Goal: Information Seeking & Learning: Learn about a topic

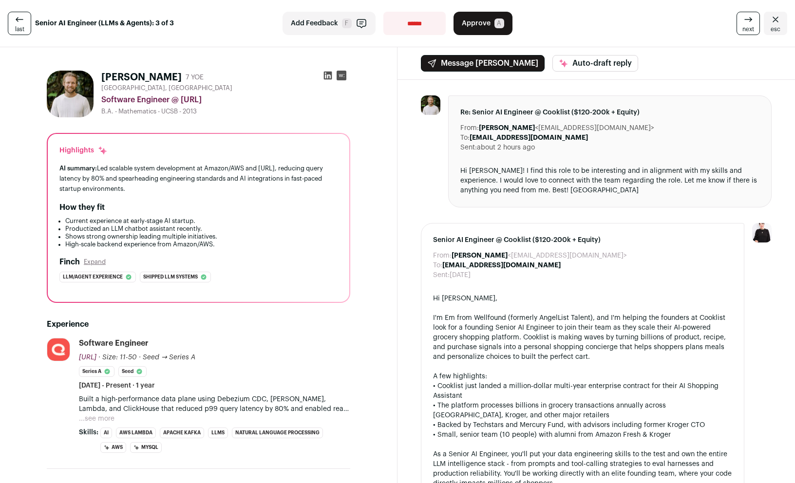
click at [324, 76] on icon at bounding box center [328, 76] width 8 height 8
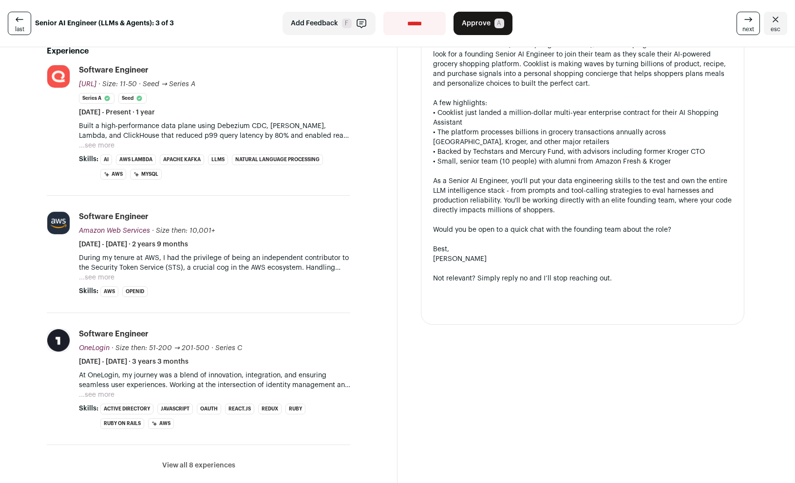
scroll to position [332, 0]
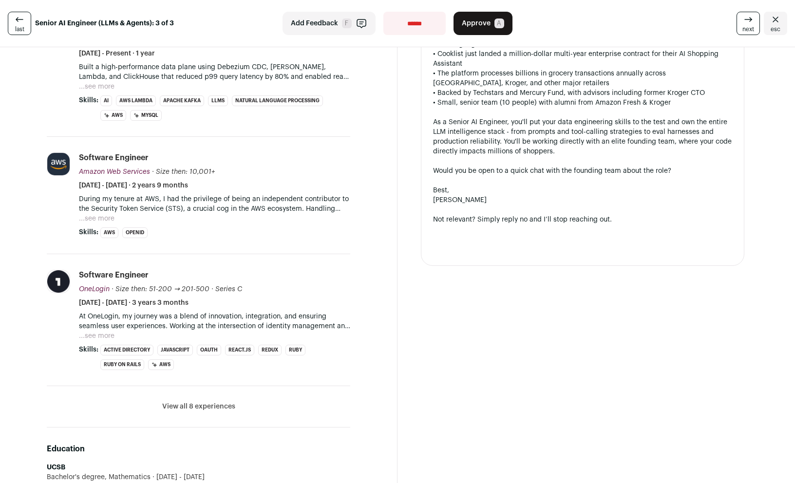
click at [212, 410] on button "View all 8 experiences" at bounding box center [198, 407] width 73 height 10
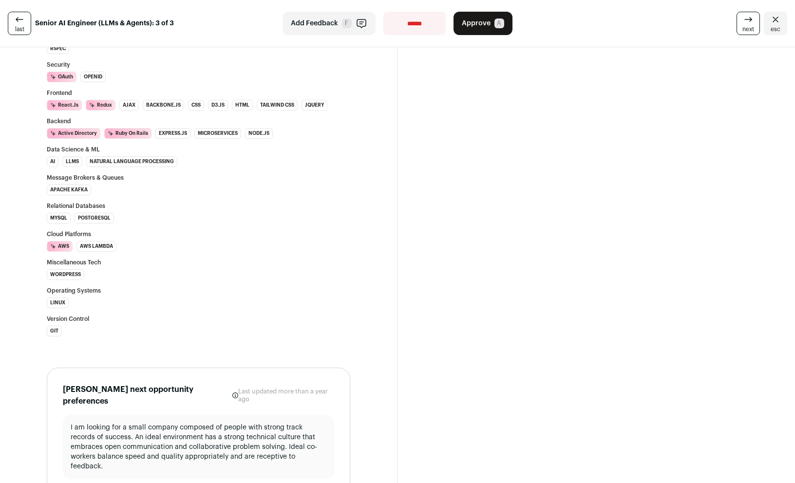
scroll to position [1622, 0]
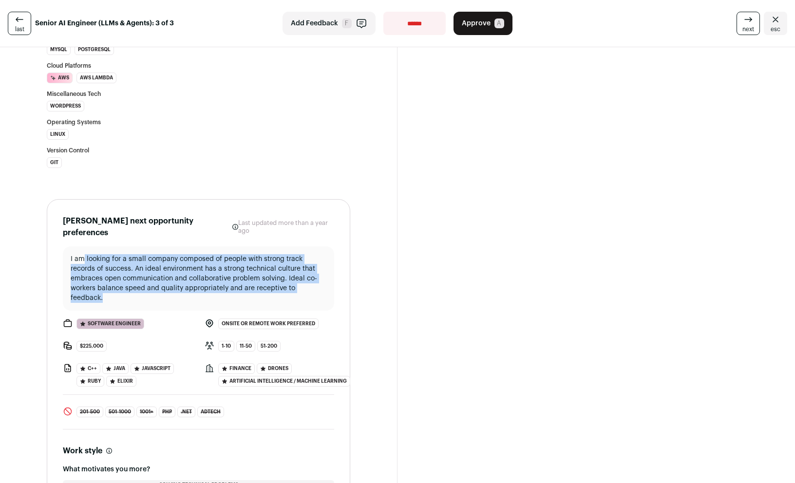
drag, startPoint x: 82, startPoint y: 247, endPoint x: 163, endPoint y: 282, distance: 88.8
click at [163, 282] on p "I am looking for a small company composed of people with strong track records o…" at bounding box center [199, 278] width 256 height 49
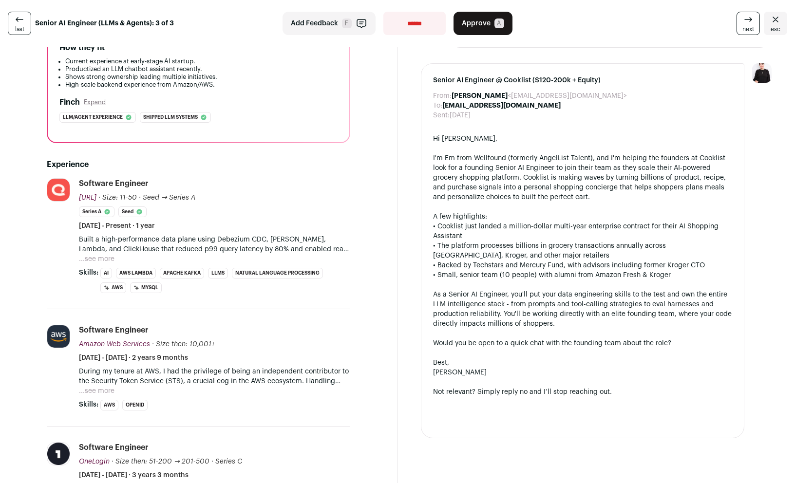
scroll to position [0, 0]
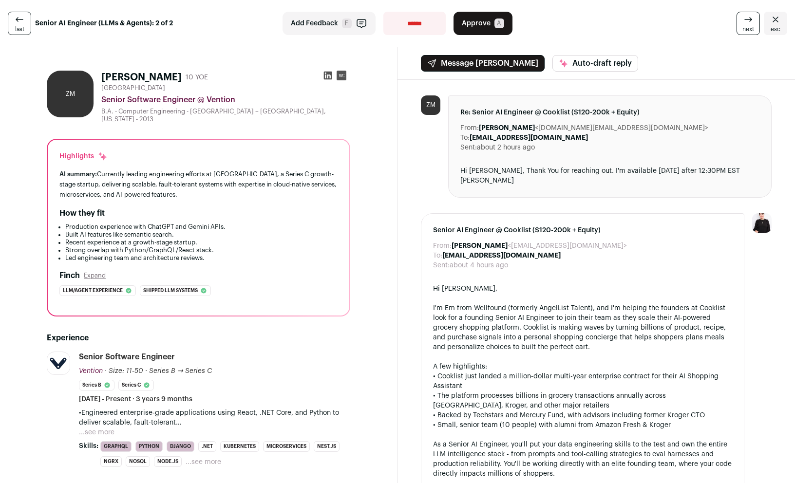
click at [107, 428] on button "...see more" at bounding box center [97, 433] width 36 height 10
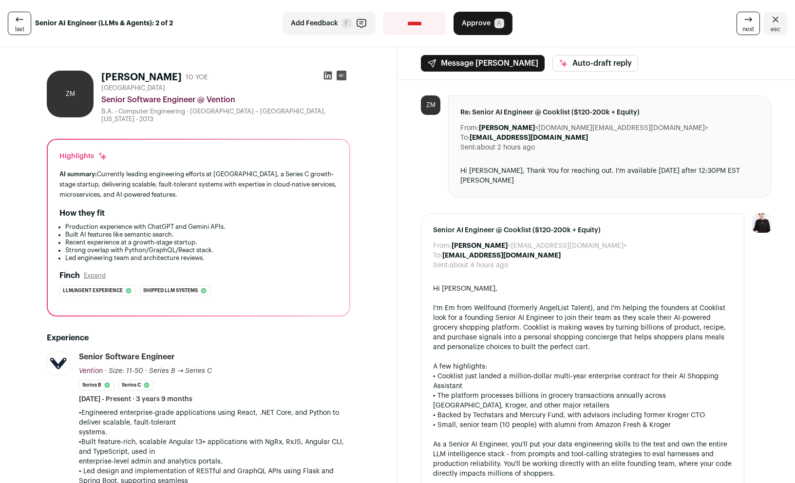
scroll to position [113, 0]
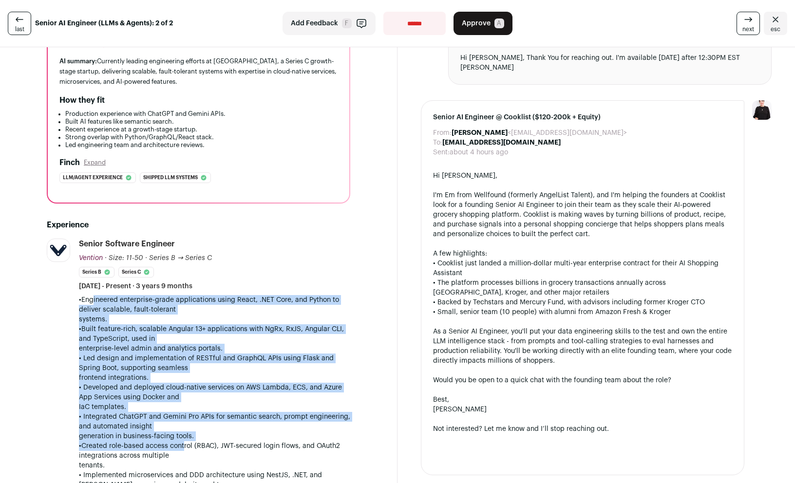
drag, startPoint x: 87, startPoint y: 294, endPoint x: 178, endPoint y: 445, distance: 176.7
click at [179, 445] on p "•Created role-based access control (RBAC), JWT-secured login flows, and OAuth2 …" at bounding box center [214, 456] width 271 height 29
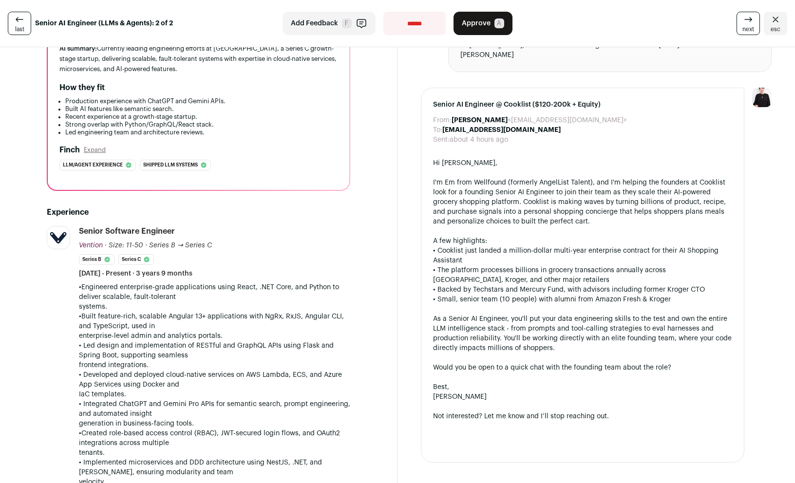
scroll to position [132, 0]
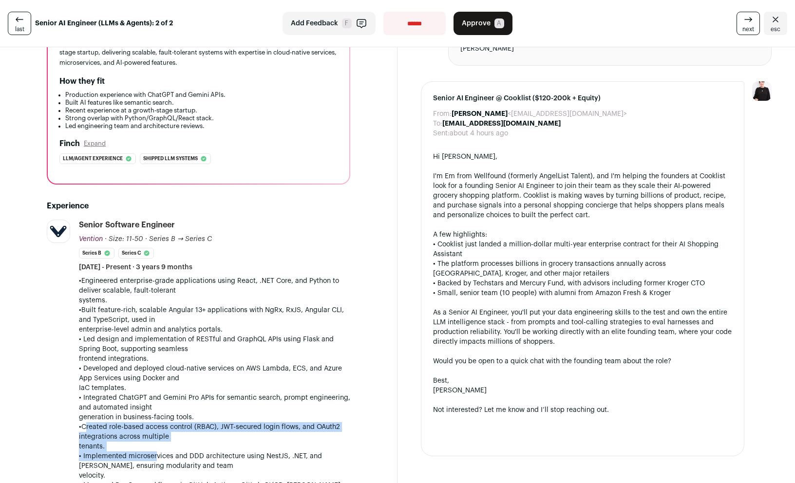
drag, startPoint x: 82, startPoint y: 424, endPoint x: 152, endPoint y: 454, distance: 75.3
click at [152, 454] on div "•Engineered enterprise-grade applications using React, .NET Core, and Python to…" at bounding box center [214, 490] width 271 height 429
click at [152, 454] on p "• Implemented microservices and DDD architecture using NestJS, .NET, and Django…" at bounding box center [214, 466] width 271 height 29
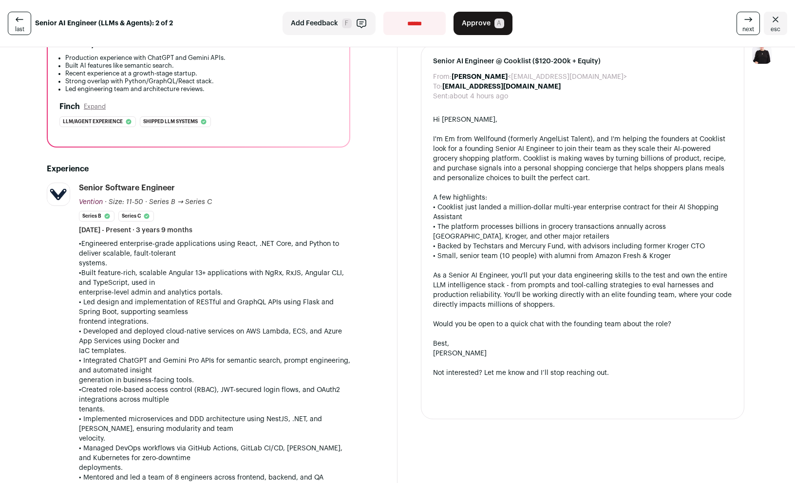
scroll to position [263, 0]
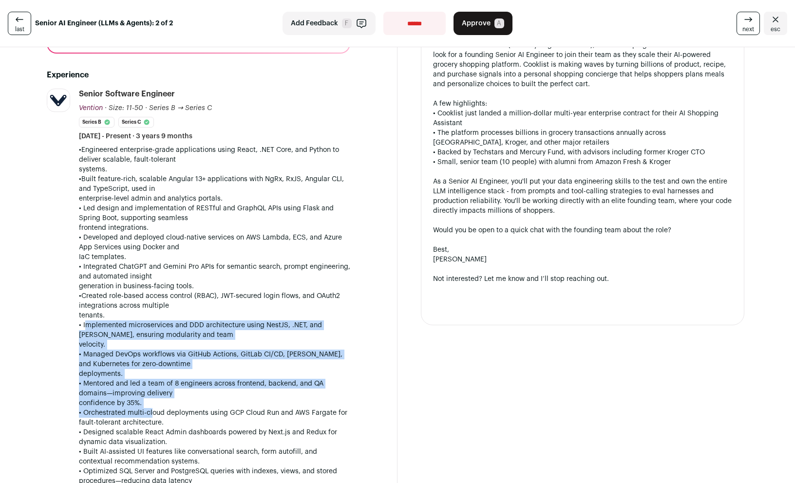
drag, startPoint x: 83, startPoint y: 321, endPoint x: 169, endPoint y: 408, distance: 122.3
click at [151, 404] on div "•Engineered enterprise-grade applications using React, .NET Core, and Python to…" at bounding box center [214, 359] width 271 height 429
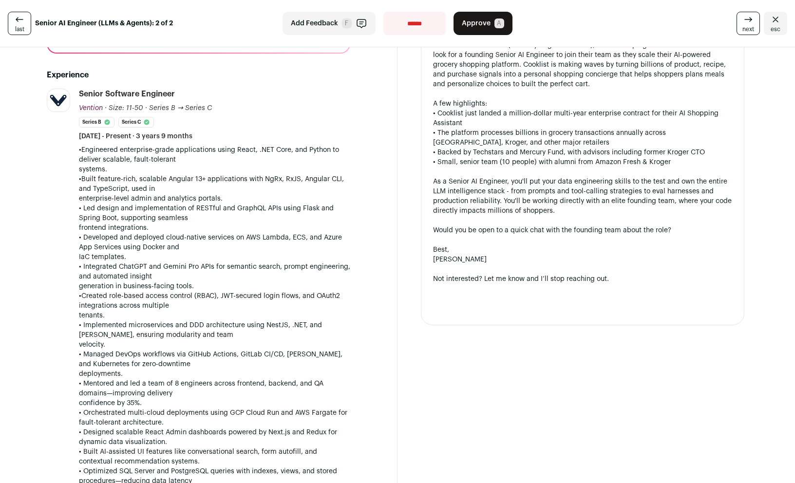
click at [170, 408] on p "• Orchestrated multi-cloud deployments using GCP Cloud Run and AWS Fargate for …" at bounding box center [214, 417] width 271 height 19
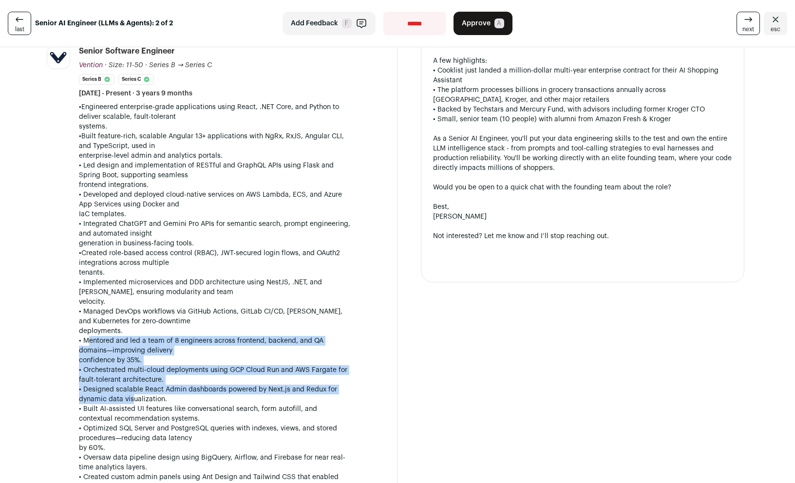
drag, startPoint x: 83, startPoint y: 334, endPoint x: 130, endPoint y: 390, distance: 73.4
click at [130, 390] on div "•Engineered enterprise-grade applications using React, .NET Core, and Python to…" at bounding box center [214, 316] width 271 height 429
click at [130, 390] on p "• Designed scalable React Admin dashboards powered by Next.js and Redux for dyn…" at bounding box center [214, 394] width 271 height 19
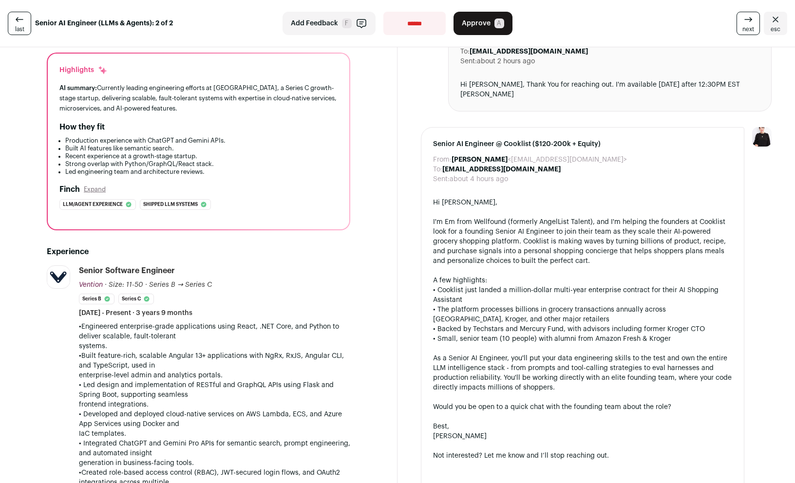
scroll to position [0, 0]
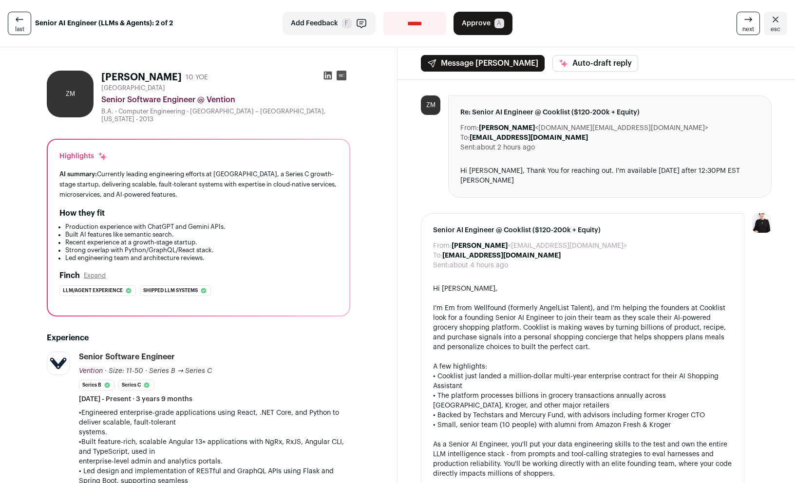
click at [326, 77] on icon at bounding box center [328, 76] width 10 height 10
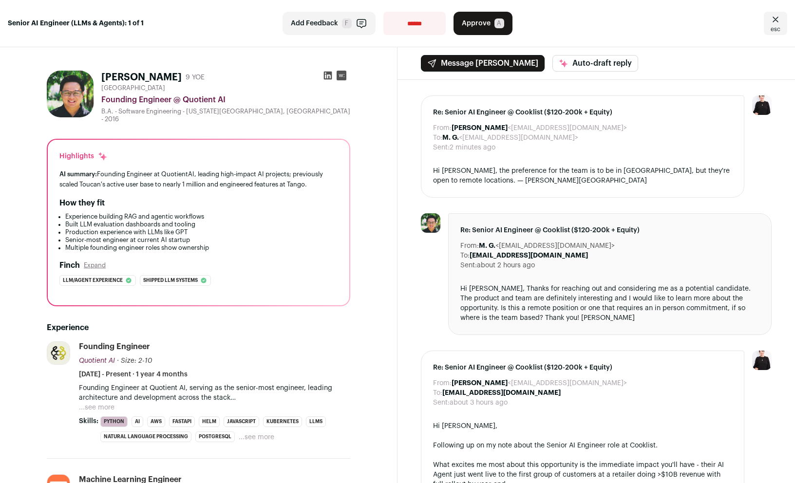
click at [102, 403] on button "...see more" at bounding box center [97, 408] width 36 height 10
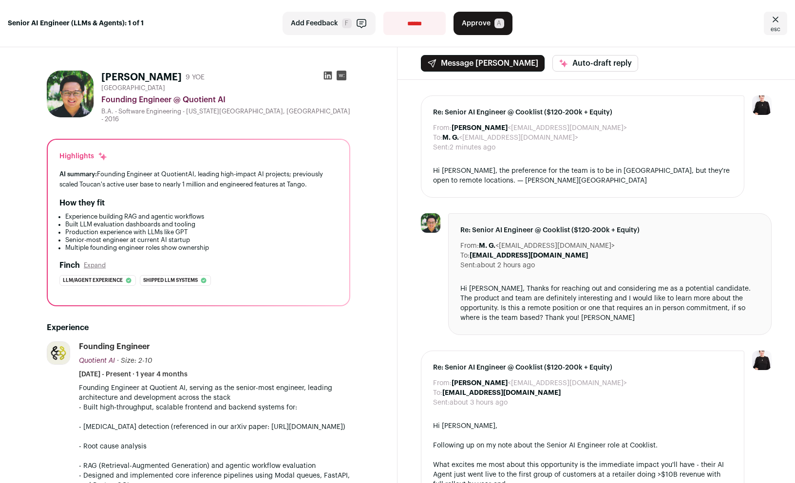
drag, startPoint x: 132, startPoint y: 385, endPoint x: 206, endPoint y: 436, distance: 90.0
click at [206, 436] on p "- Built high-throughput, scalable frontend and backend systems for: - Hallucina…" at bounding box center [214, 437] width 271 height 68
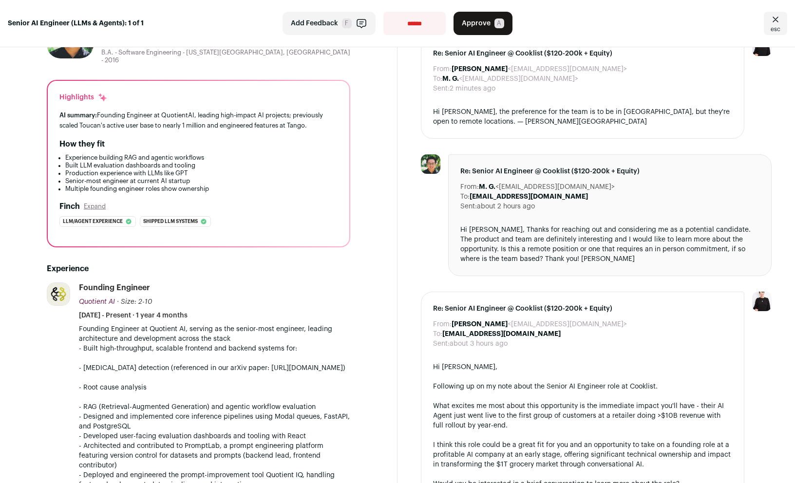
scroll to position [65, 0]
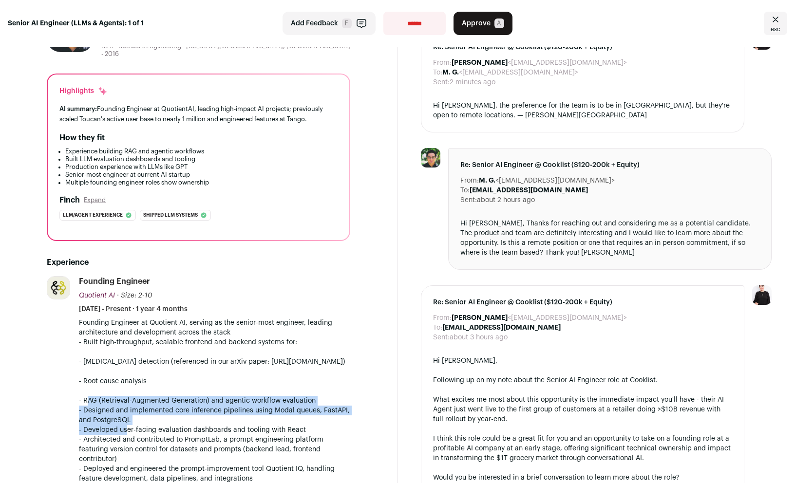
drag, startPoint x: 86, startPoint y: 404, endPoint x: 128, endPoint y: 432, distance: 50.3
click at [128, 432] on div "Founding Engineer at Quotient AI, serving as the senior-most engineer, leading …" at bounding box center [214, 430] width 271 height 224
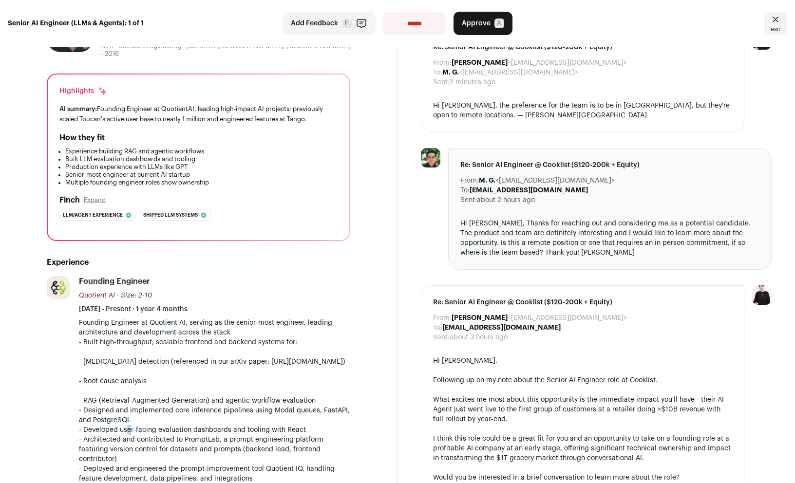
drag, startPoint x: 128, startPoint y: 432, endPoint x: 138, endPoint y: 431, distance: 10.2
click at [129, 432] on p "- Developed user-facing evaluation dashboards and tooling with React" at bounding box center [214, 430] width 271 height 10
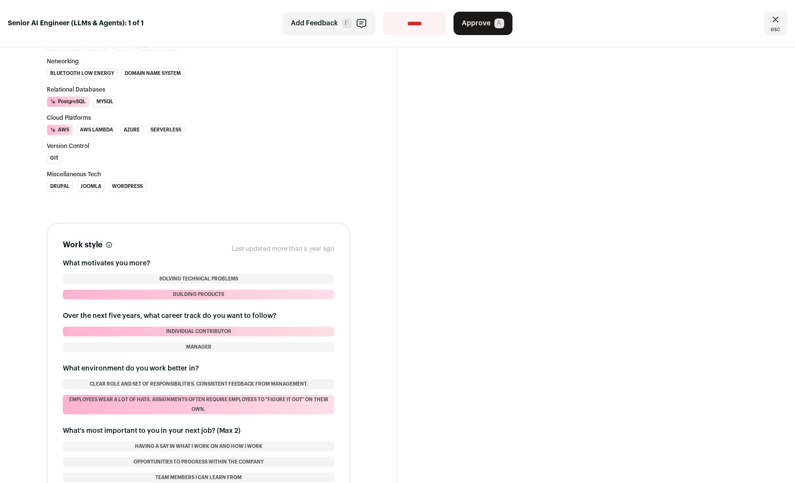
scroll to position [1737, 0]
